Goal: Browse casually

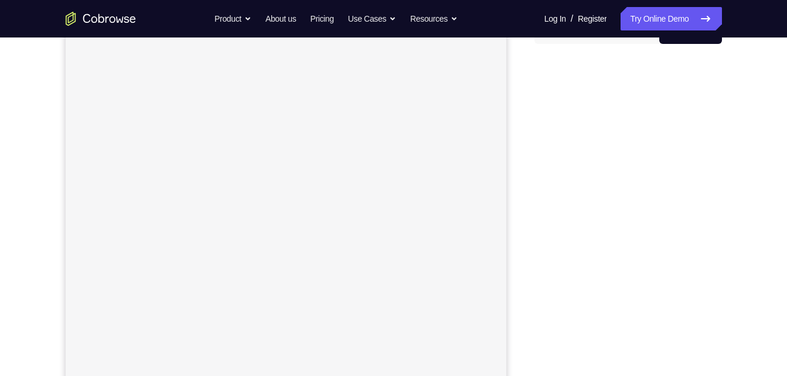
scroll to position [134, 0]
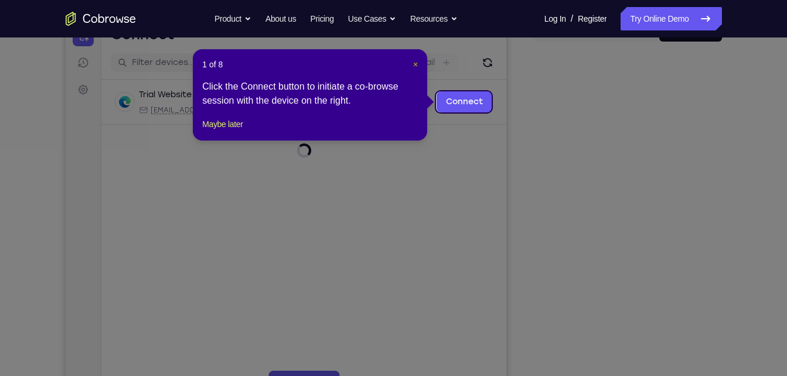
click at [413, 67] on span "×" at bounding box center [415, 64] width 5 height 9
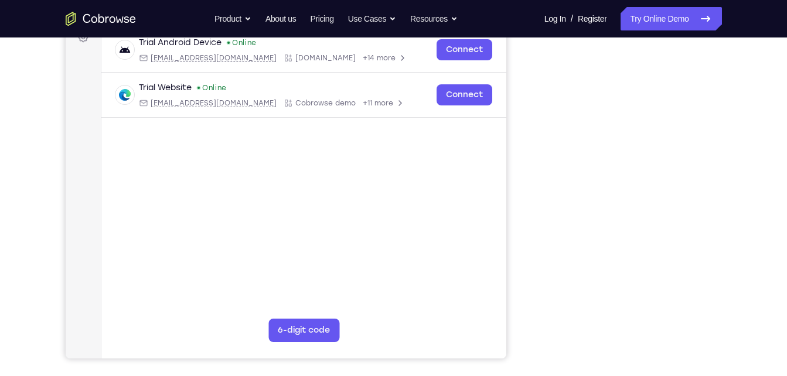
scroll to position [190, 0]
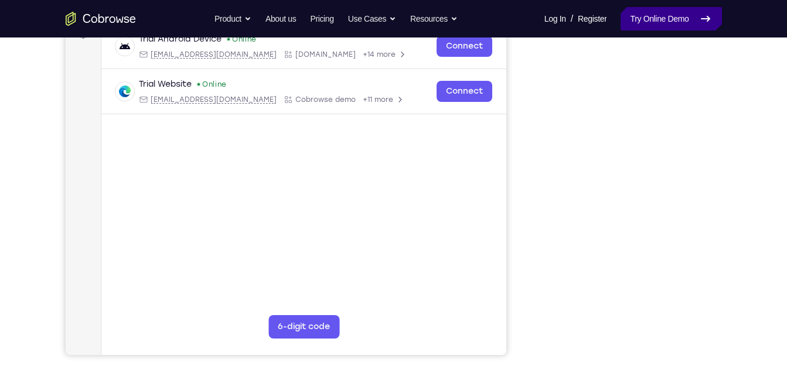
click at [657, 26] on link "Try Online Demo" at bounding box center [670, 18] width 101 height 23
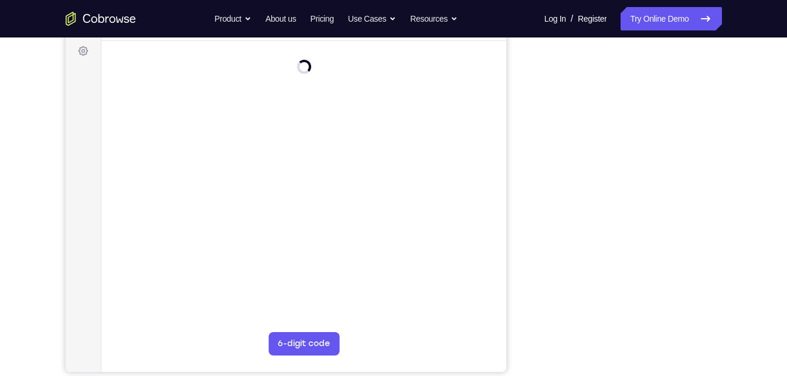
scroll to position [173, 0]
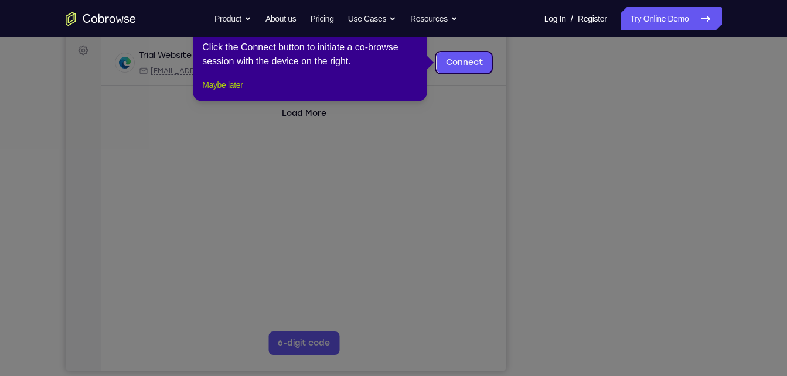
click at [237, 92] on button "Maybe later" at bounding box center [222, 85] width 40 height 14
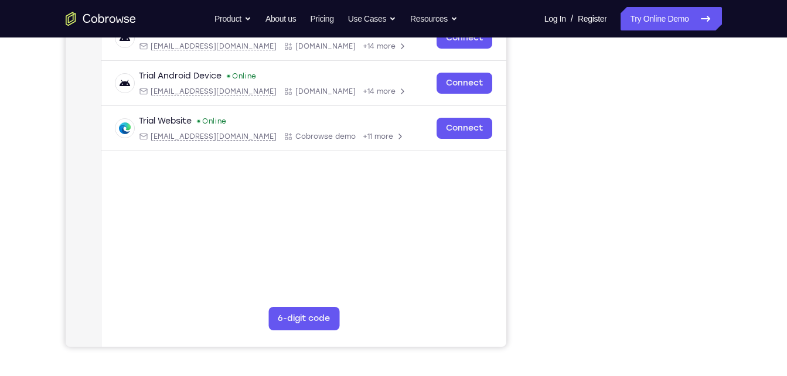
scroll to position [199, 0]
click at [529, 251] on div "Your Support Agent Your Customer Web iOS Android" at bounding box center [394, 130] width 656 height 433
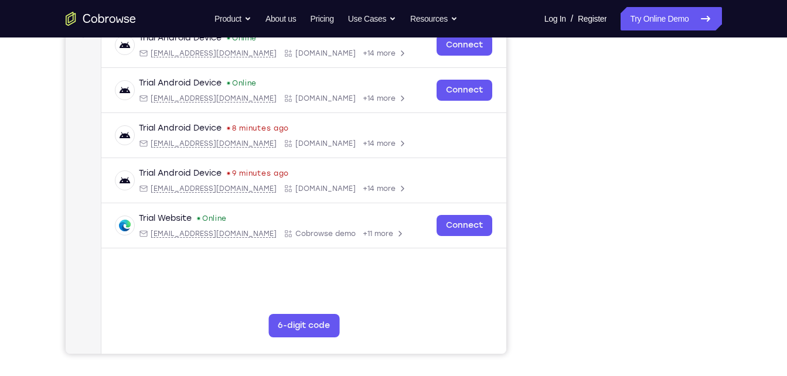
scroll to position [192, 0]
